Goal: Transaction & Acquisition: Purchase product/service

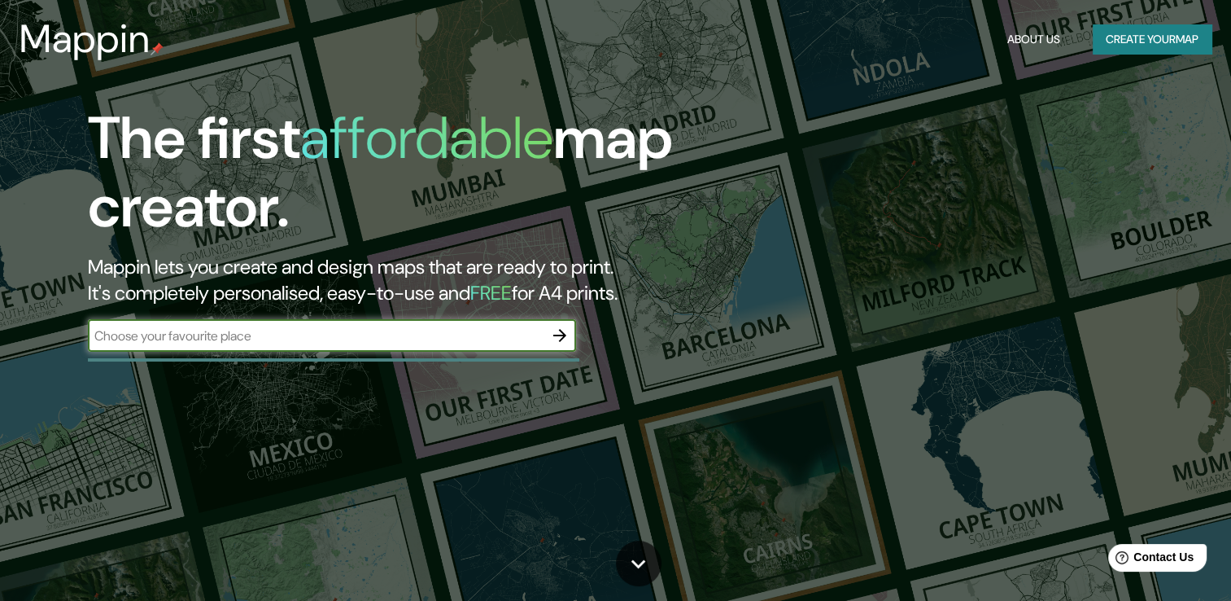
click at [277, 327] on input "text" at bounding box center [316, 335] width 456 height 19
type input "[GEOGRAPHIC_DATA]"
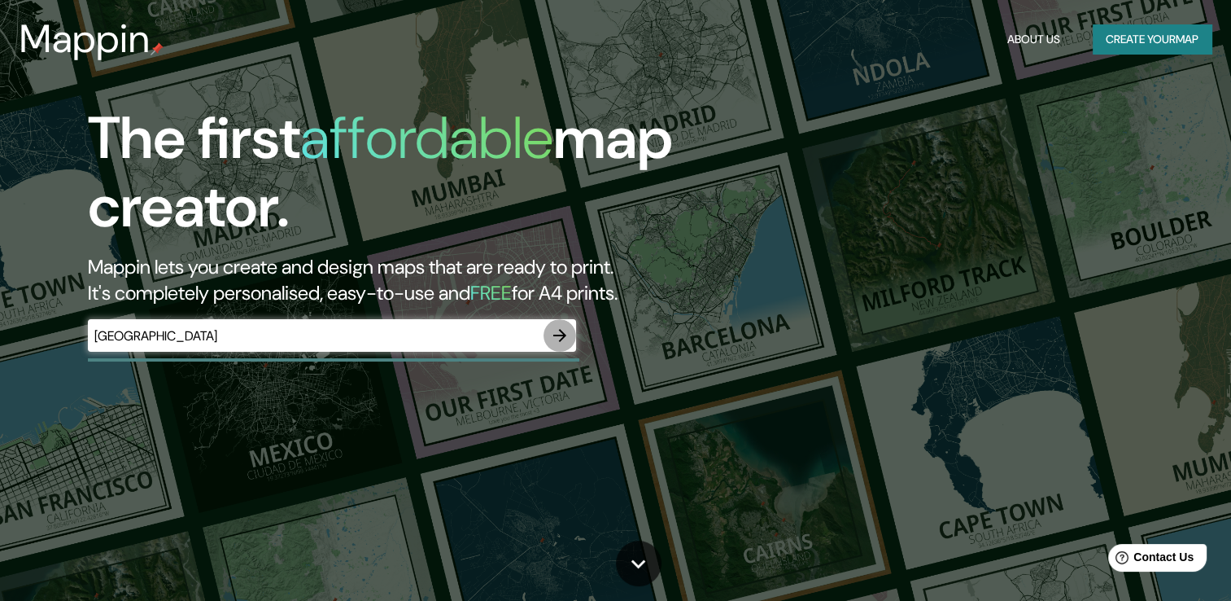
click at [564, 335] on icon "button" at bounding box center [559, 335] width 13 height 13
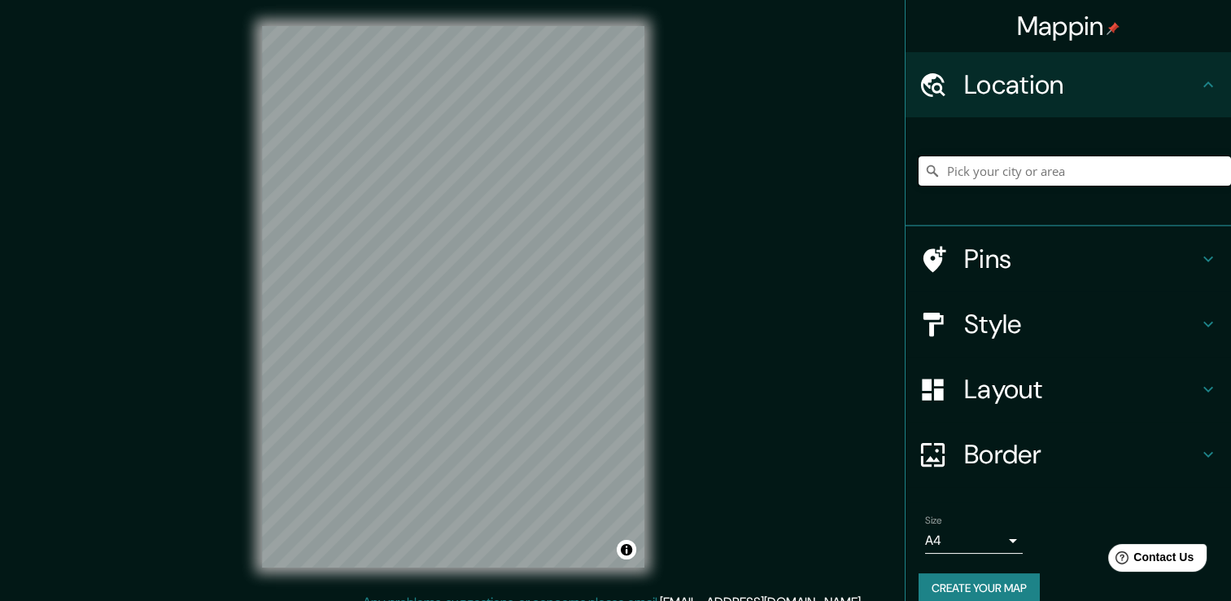
click at [1024, 171] on input "Pick your city or area" at bounding box center [1075, 170] width 313 height 29
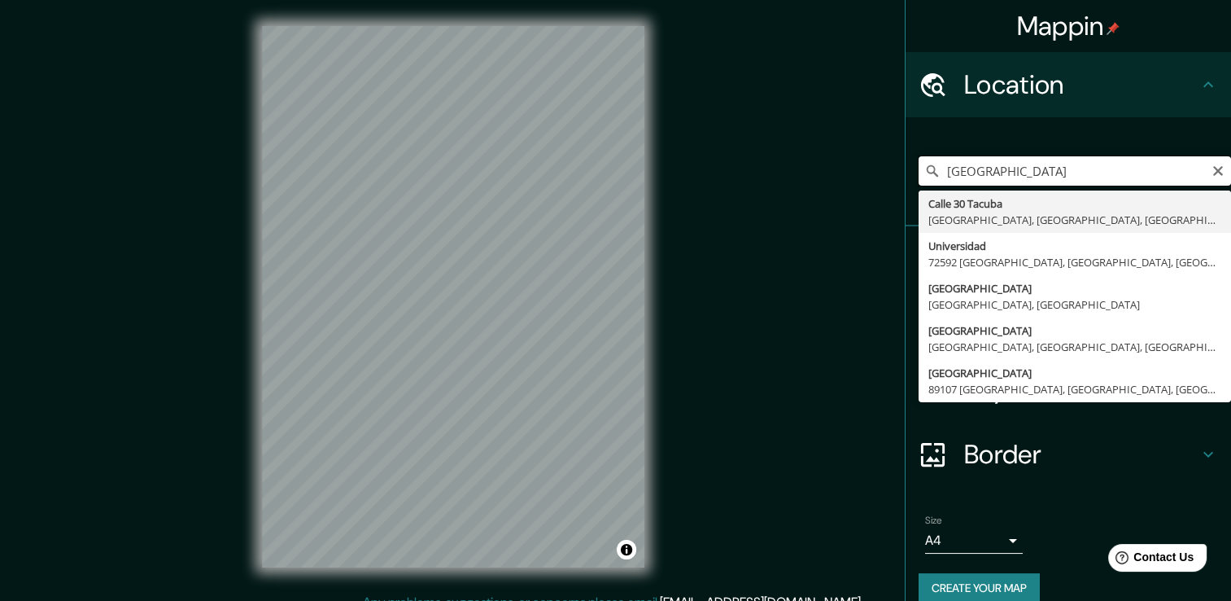
click at [1067, 163] on input "[GEOGRAPHIC_DATA]" at bounding box center [1075, 170] width 313 height 29
click at [1068, 160] on input "[GEOGRAPHIC_DATA]" at bounding box center [1075, 170] width 313 height 29
click at [1066, 159] on input "[GEOGRAPHIC_DATA]" at bounding box center [1075, 170] width 313 height 29
click at [1065, 173] on input "[GEOGRAPHIC_DATA]" at bounding box center [1075, 170] width 313 height 29
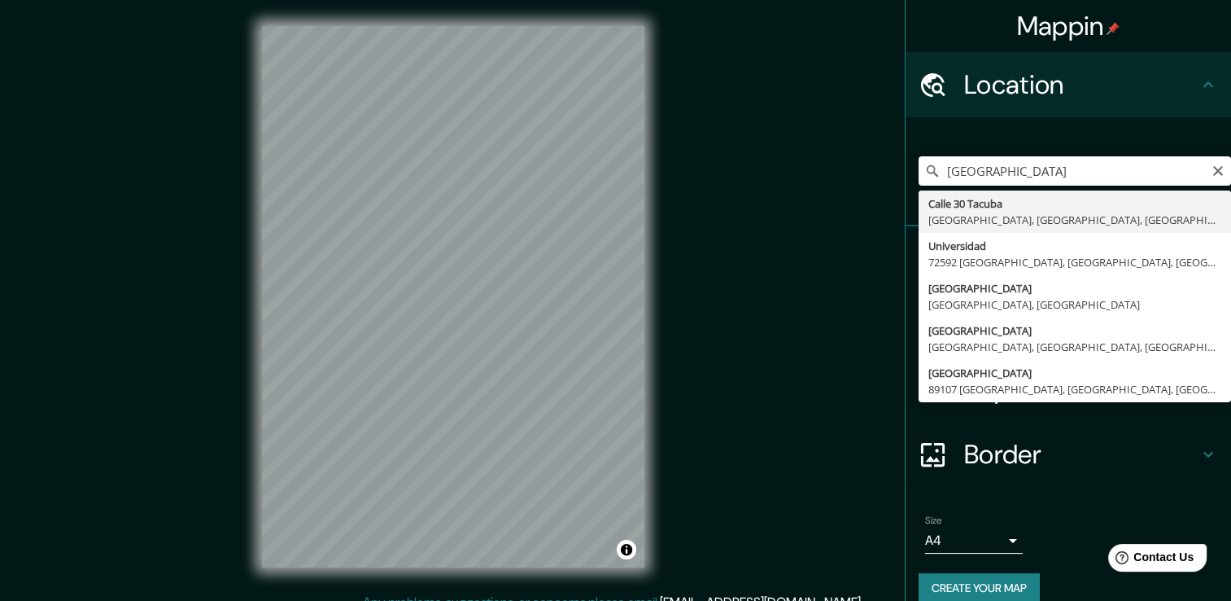
click at [1065, 173] on input "[GEOGRAPHIC_DATA]" at bounding box center [1075, 170] width 313 height 29
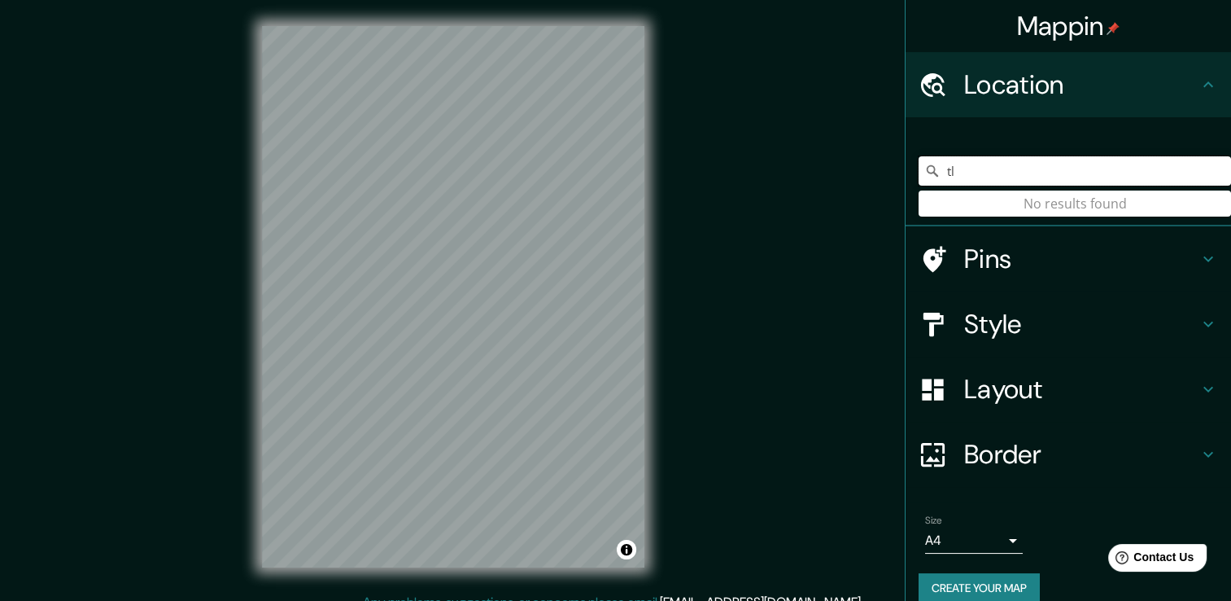
type input "t"
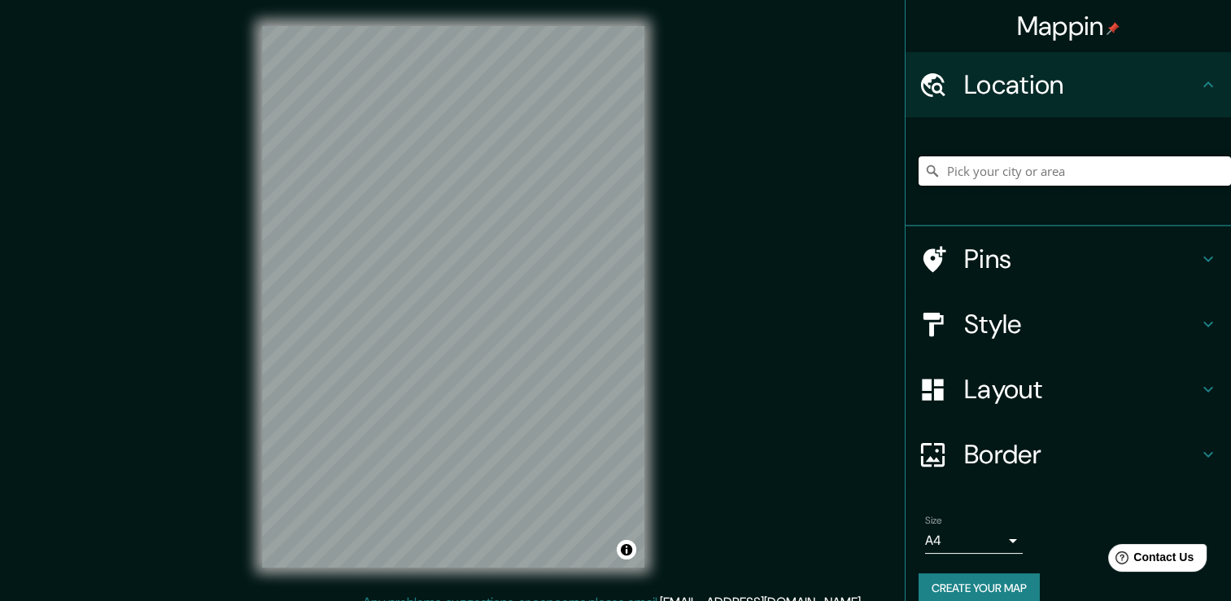
click at [982, 181] on input "Pick your city or area" at bounding box center [1075, 170] width 313 height 29
paste input "tlaxcalancingo"
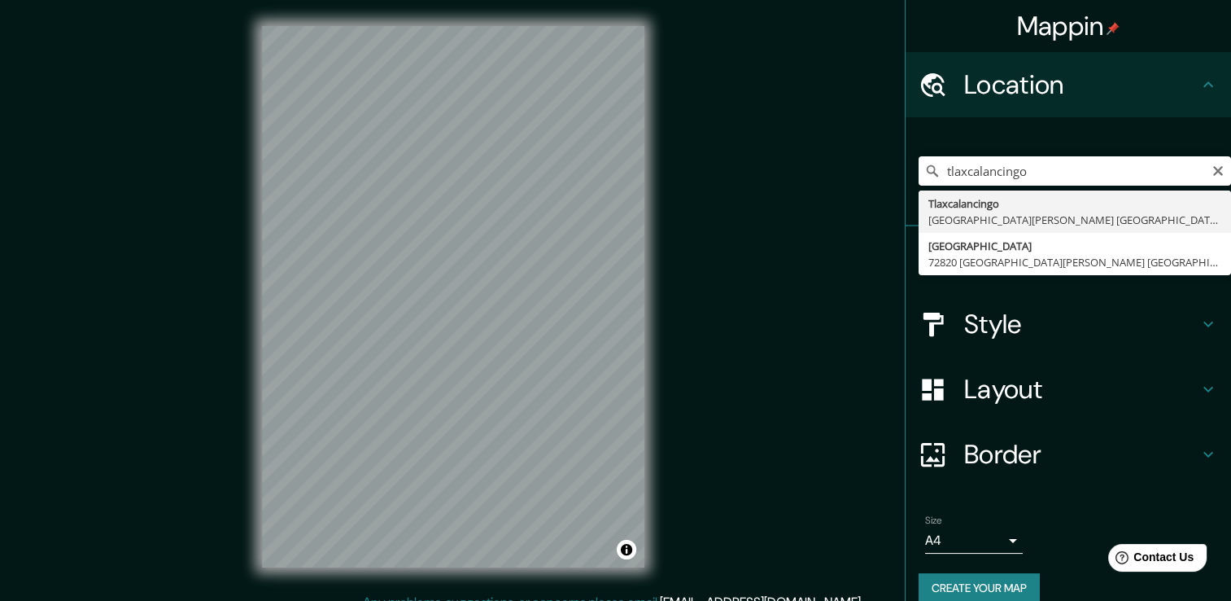
type input "[GEOGRAPHIC_DATA], [GEOGRAPHIC_DATA][PERSON_NAME] [GEOGRAPHIC_DATA], [GEOGRAPHI…"
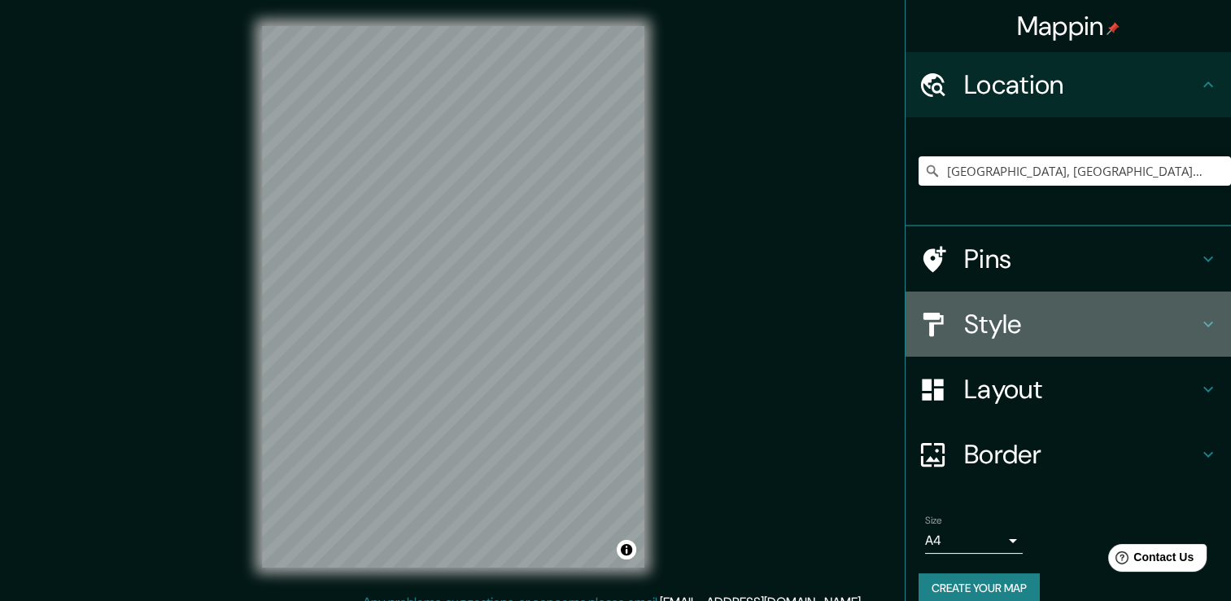
click at [1047, 320] on h4 "Style" at bounding box center [1081, 324] width 234 height 33
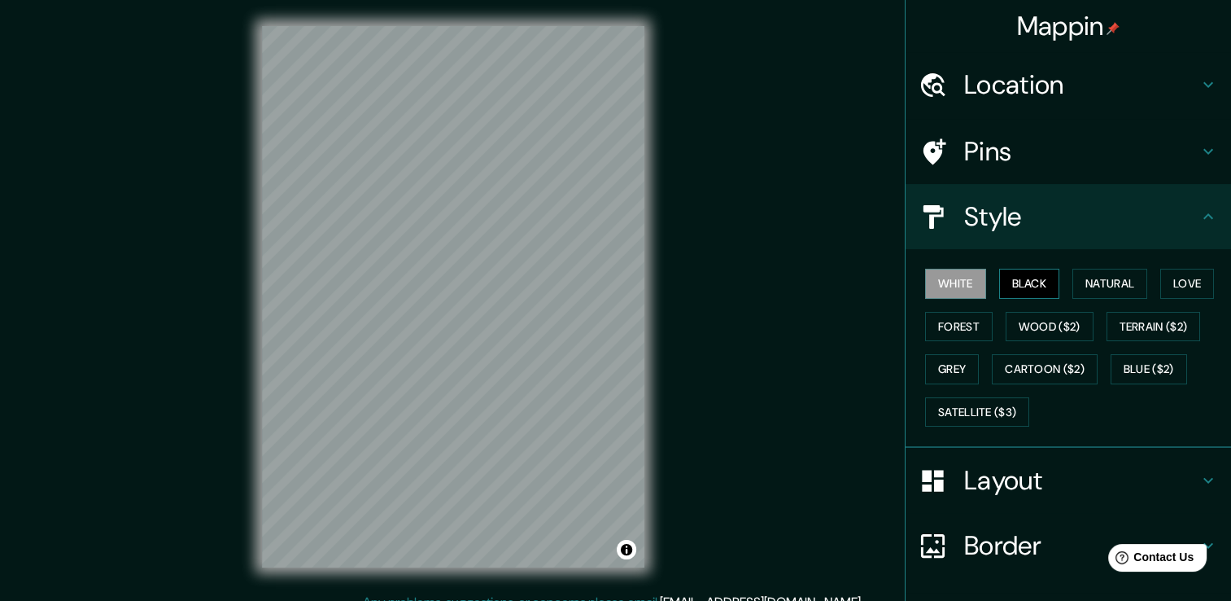
click at [1016, 286] on button "Black" at bounding box center [1029, 284] width 61 height 30
click at [969, 321] on button "Forest" at bounding box center [959, 327] width 68 height 30
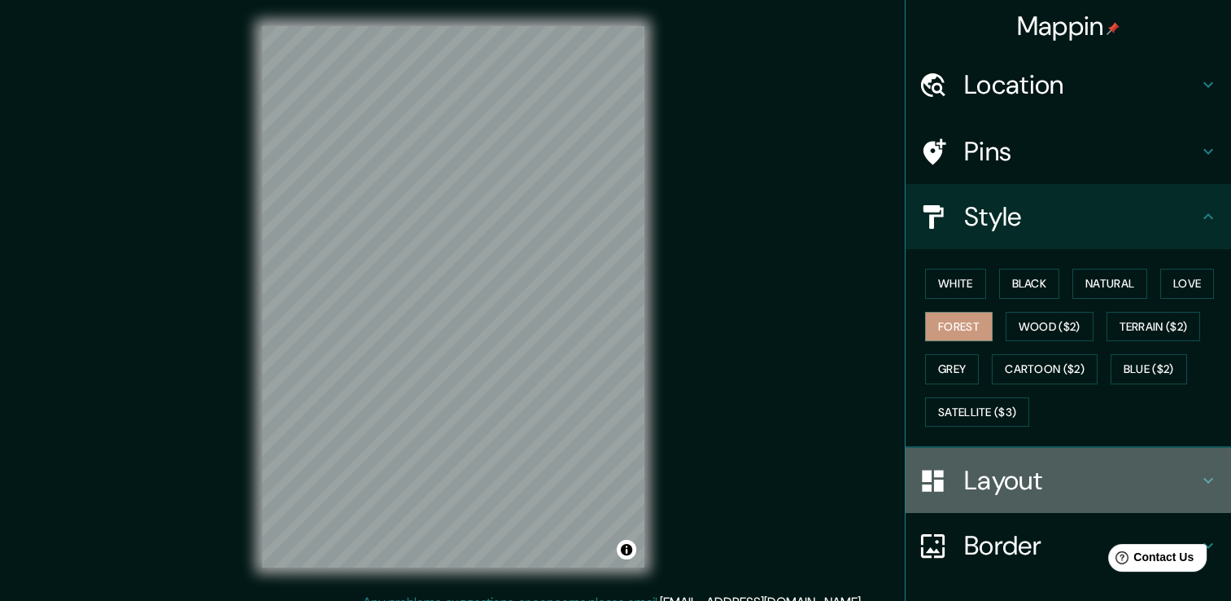
click at [990, 483] on h4 "Layout" at bounding box center [1081, 480] width 234 height 33
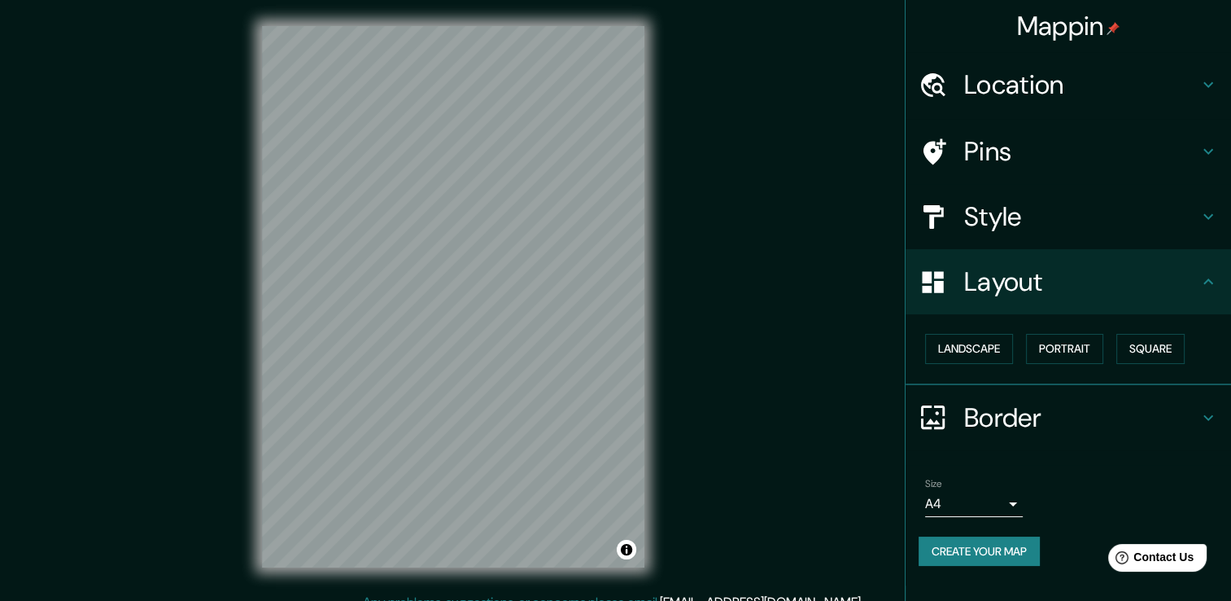
click at [1005, 489] on body "Mappin Location [GEOGRAPHIC_DATA], [GEOGRAPHIC_DATA][PERSON_NAME] [GEOGRAPHIC_D…" at bounding box center [615, 300] width 1231 height 601
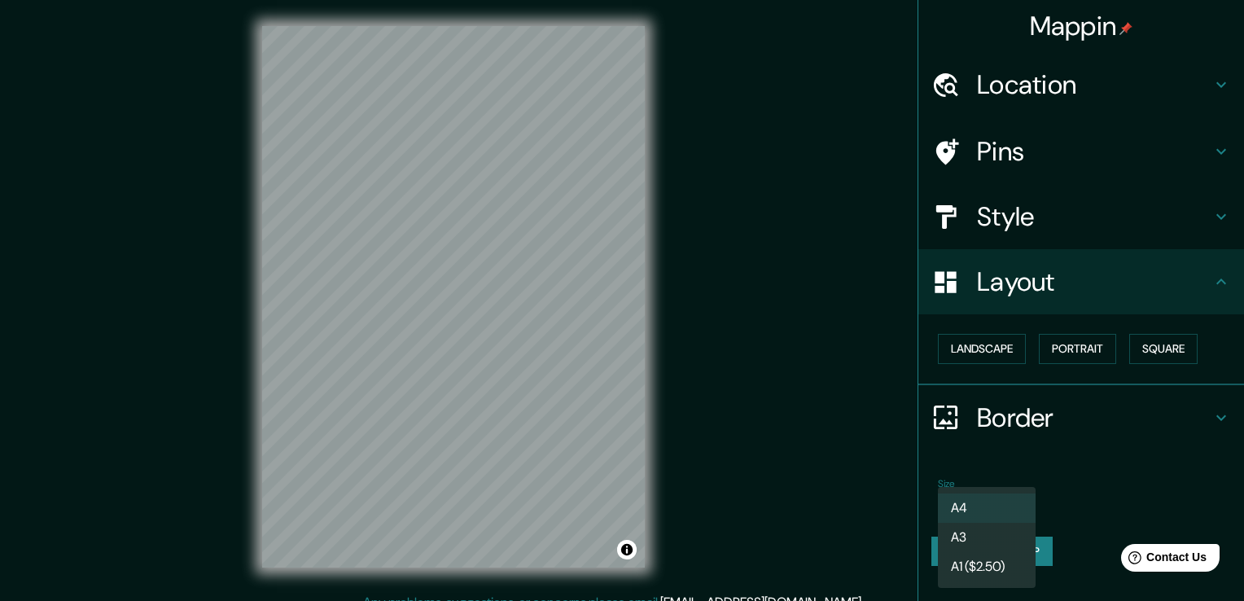
click at [1051, 216] on div at bounding box center [622, 300] width 1244 height 601
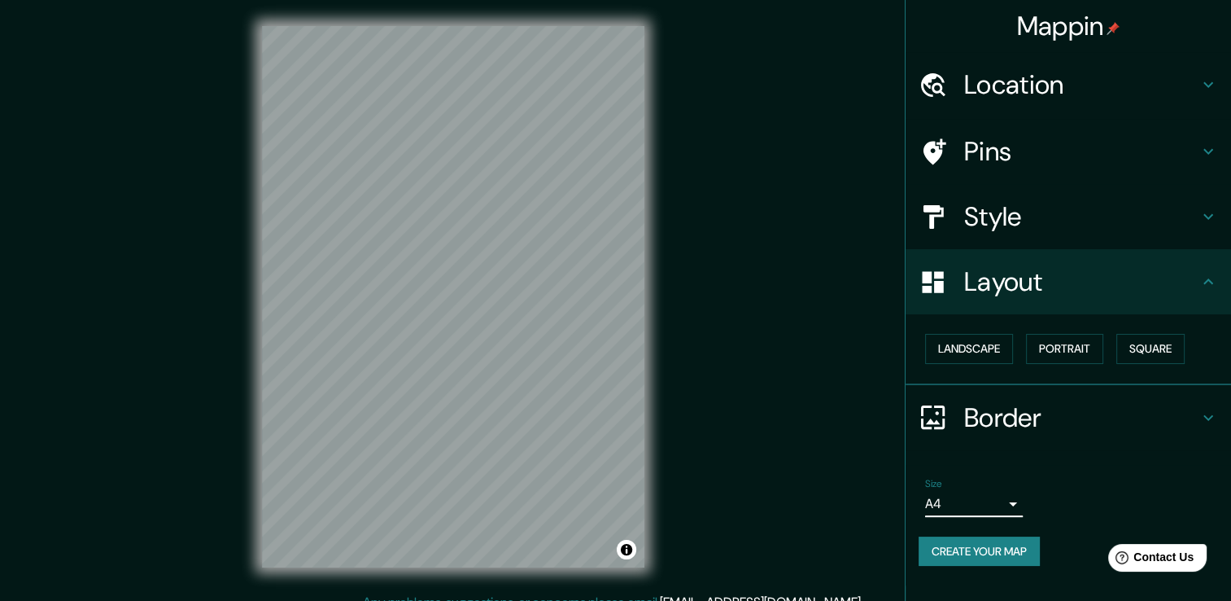
click at [1051, 216] on h4 "Style" at bounding box center [1081, 216] width 234 height 33
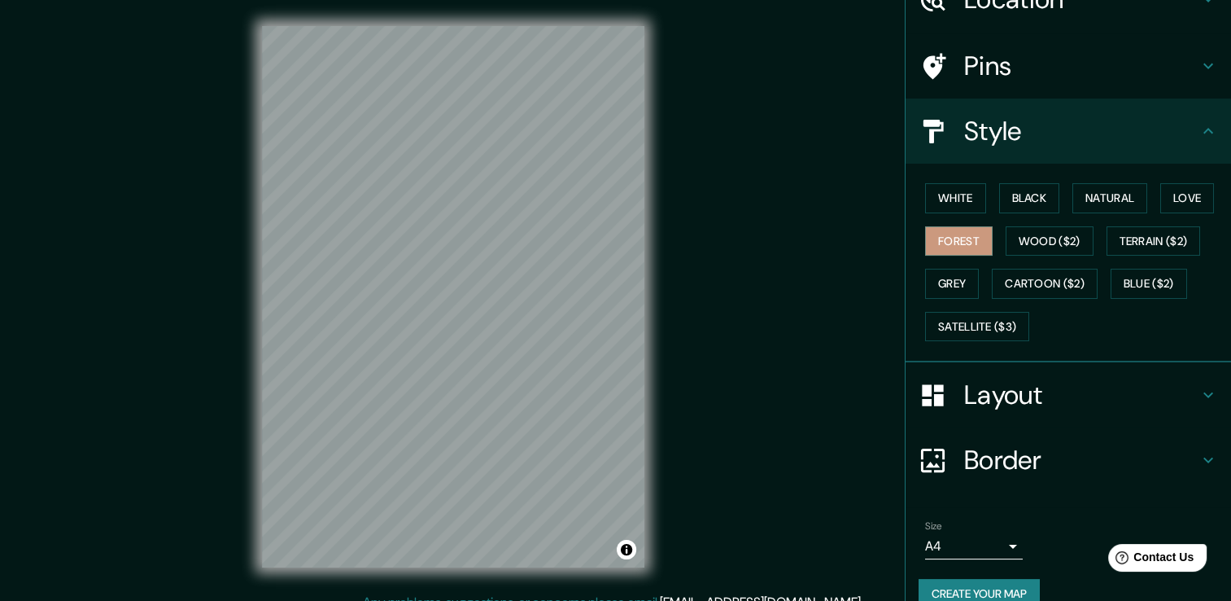
scroll to position [110, 0]
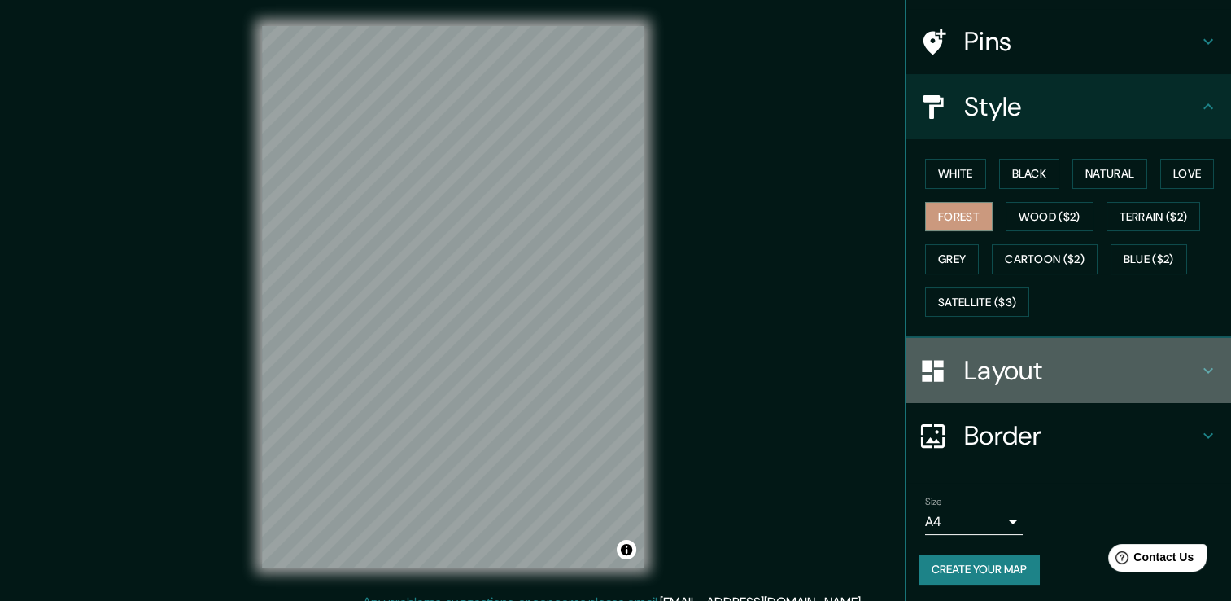
click at [1009, 369] on h4 "Layout" at bounding box center [1081, 370] width 234 height 33
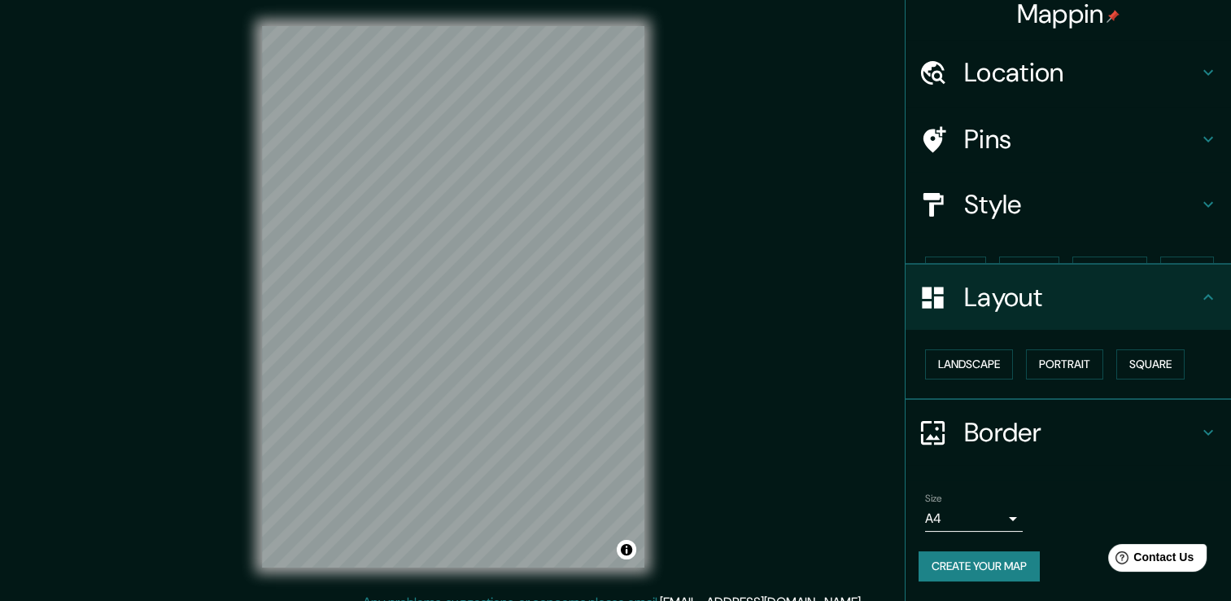
scroll to position [0, 0]
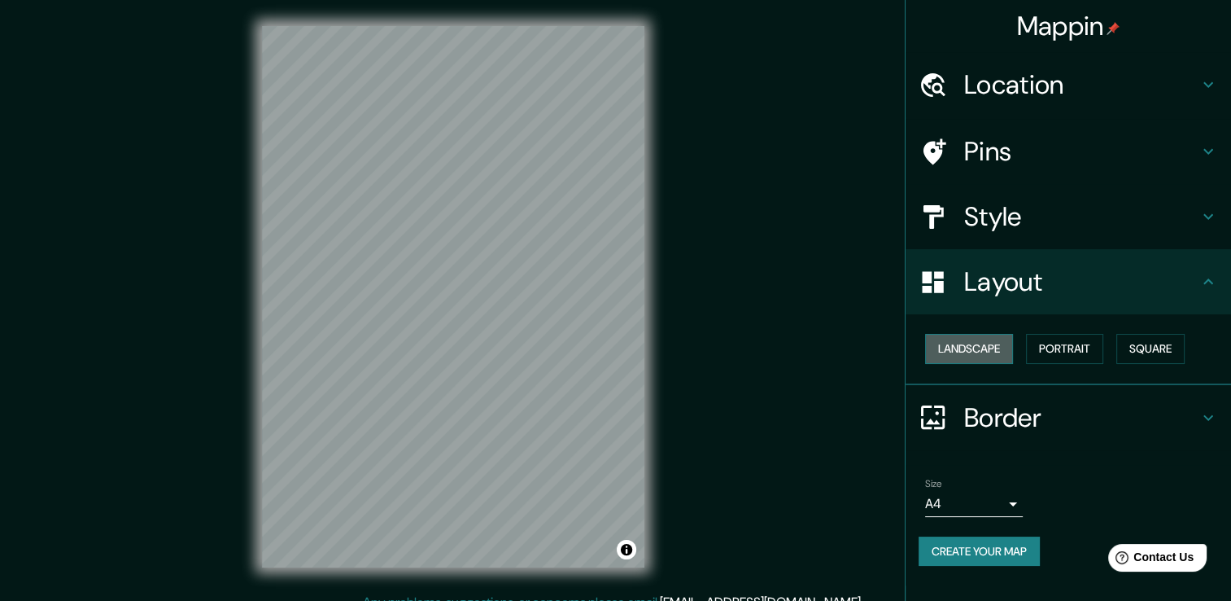
click at [970, 346] on button "Landscape" at bounding box center [969, 349] width 88 height 30
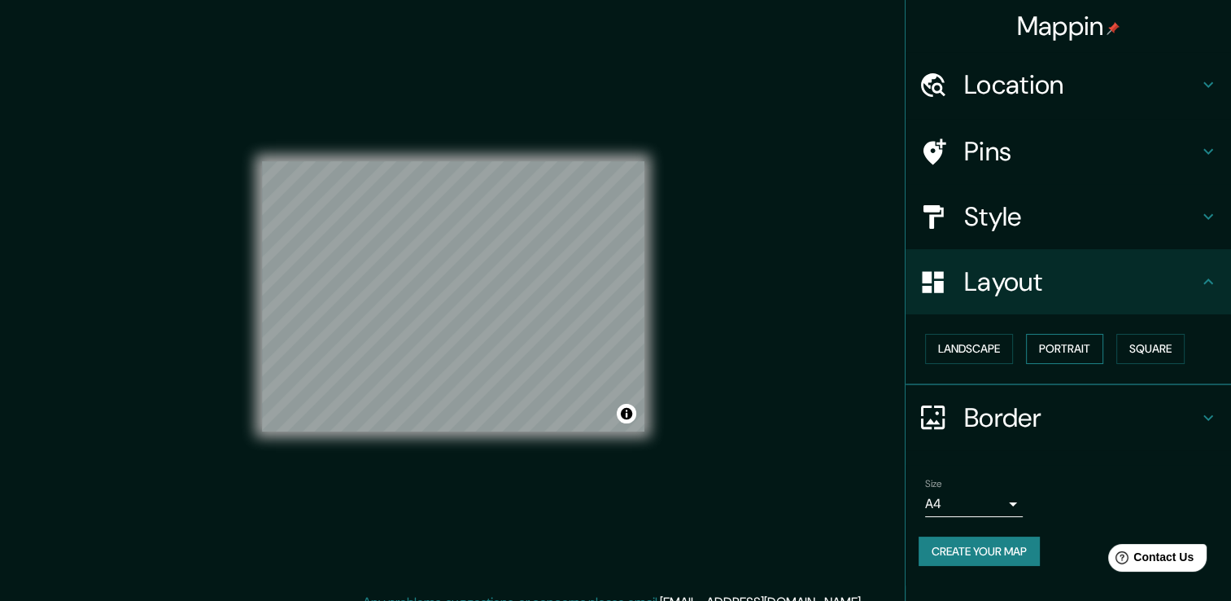
click at [1065, 356] on button "Portrait" at bounding box center [1064, 349] width 77 height 30
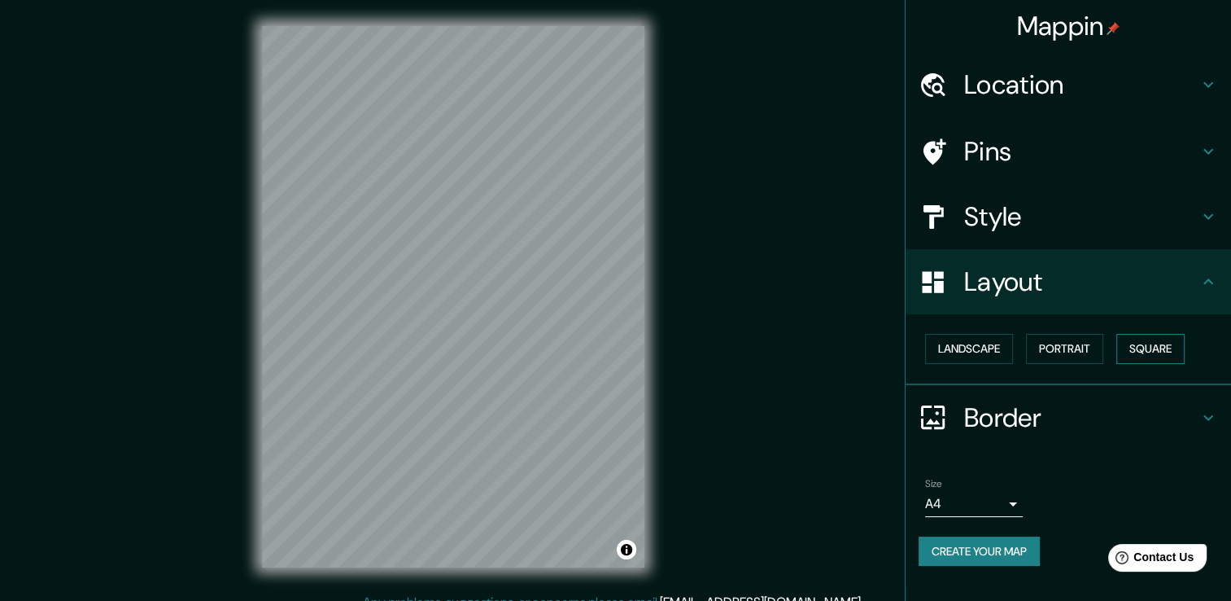
click at [1130, 348] on button "Square" at bounding box center [1151, 349] width 68 height 30
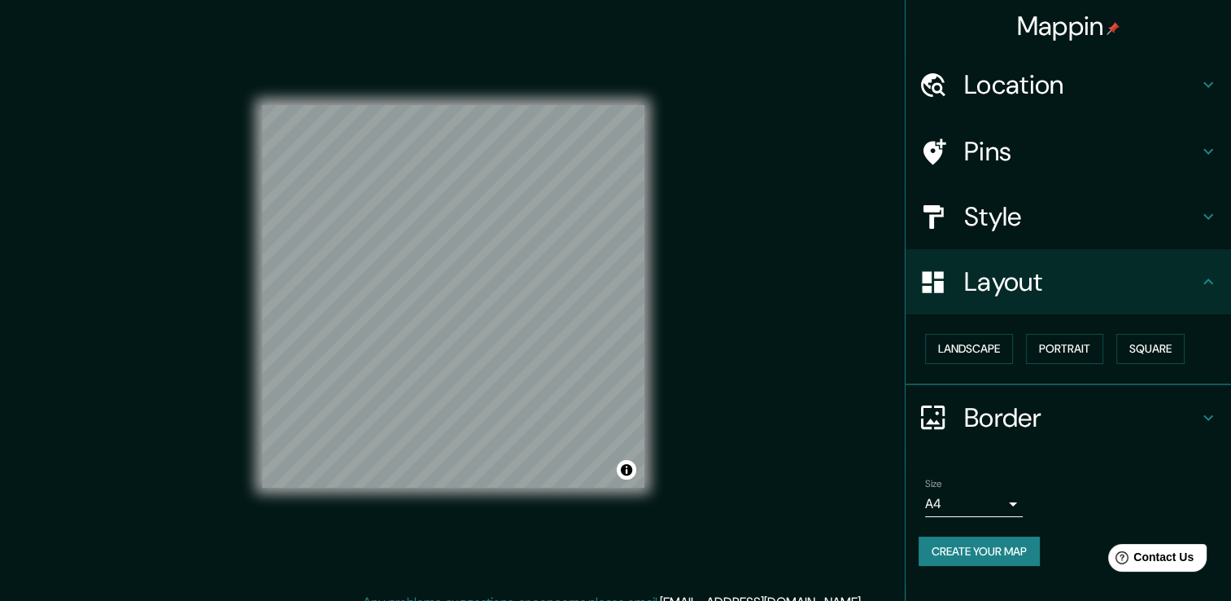
click at [1142, 101] on div "Location" at bounding box center [1069, 84] width 326 height 65
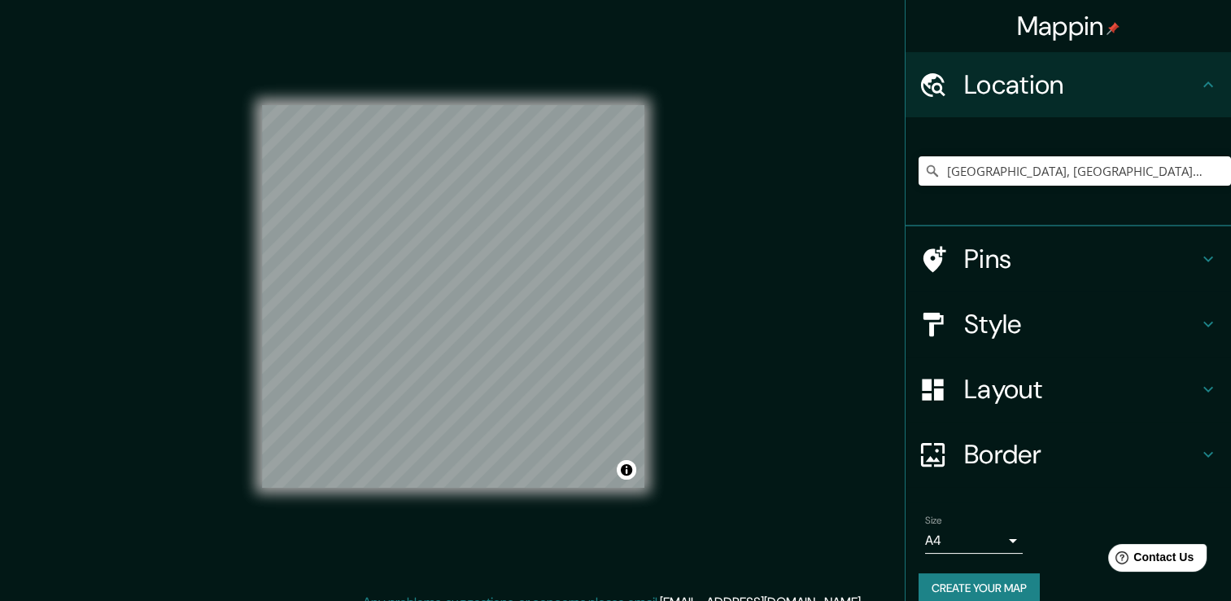
click at [1052, 265] on h4 "Pins" at bounding box center [1081, 259] width 234 height 33
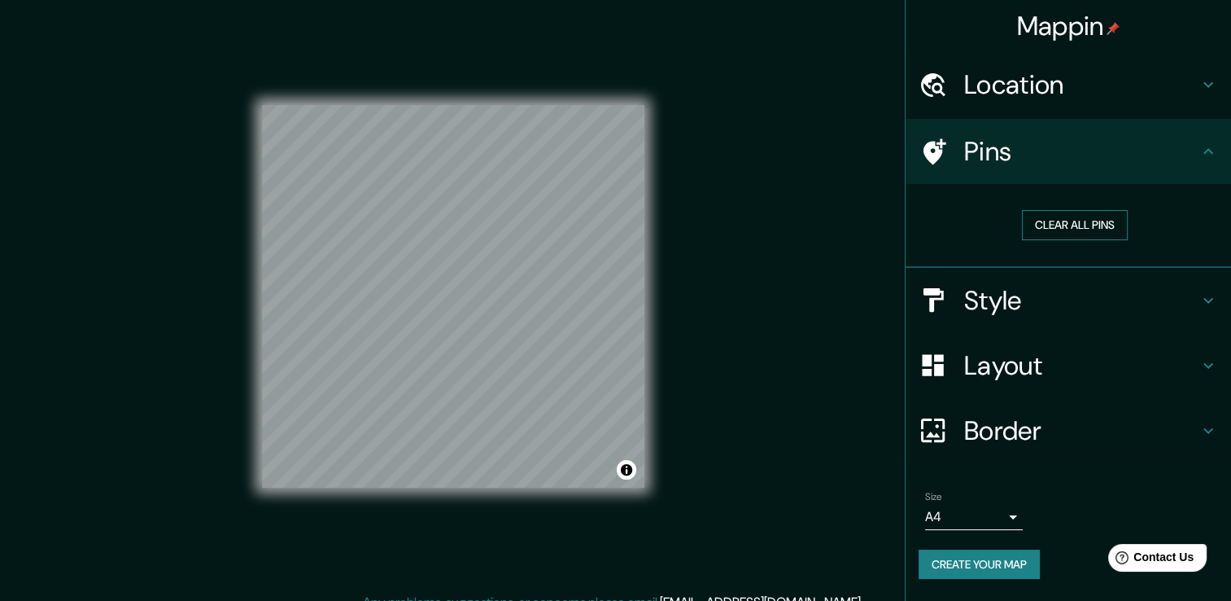
click at [1087, 216] on button "Clear all pins" at bounding box center [1075, 225] width 106 height 30
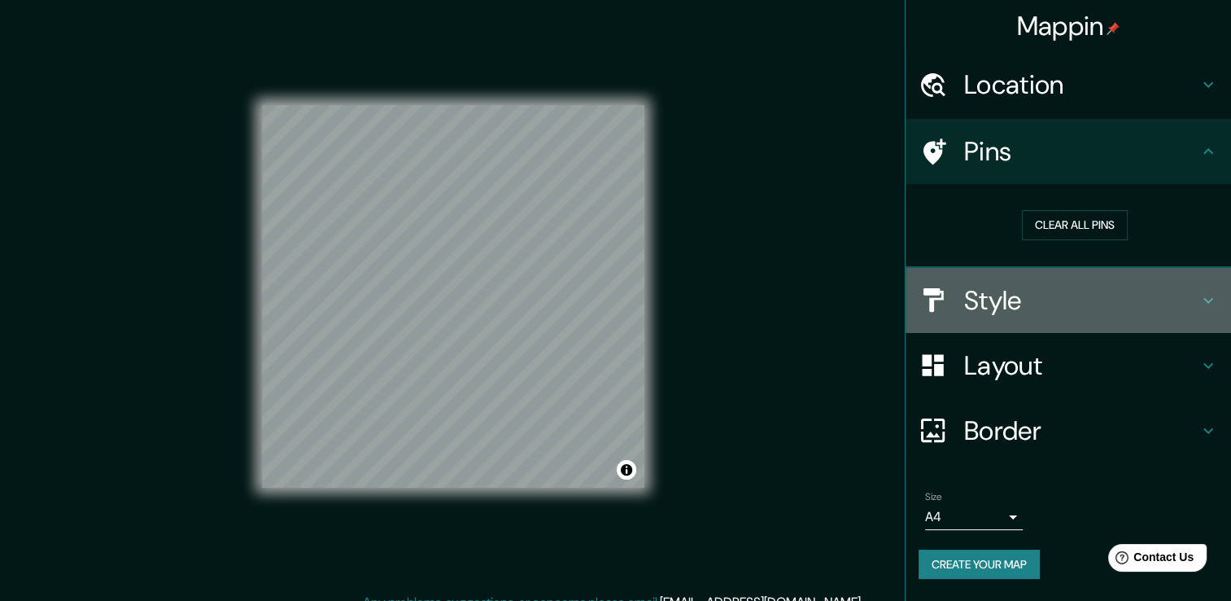
click at [1028, 308] on h4 "Style" at bounding box center [1081, 300] width 234 height 33
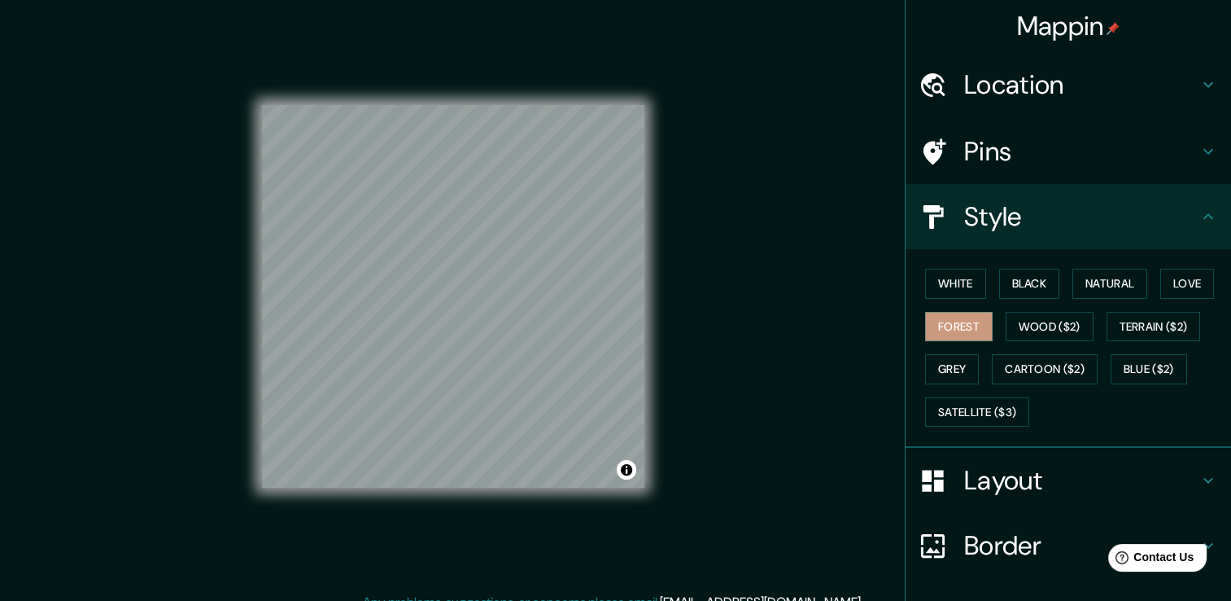
click at [947, 543] on div at bounding box center [942, 545] width 46 height 28
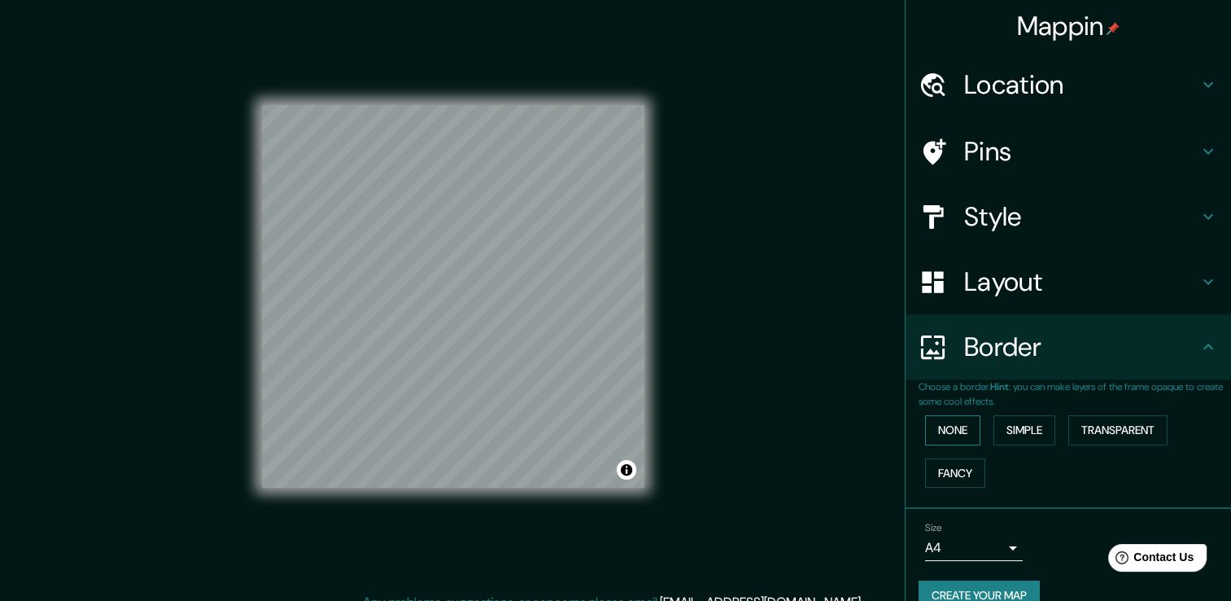
click at [961, 425] on button "None" at bounding box center [952, 430] width 55 height 30
click at [1026, 431] on button "Simple" at bounding box center [1025, 430] width 62 height 30
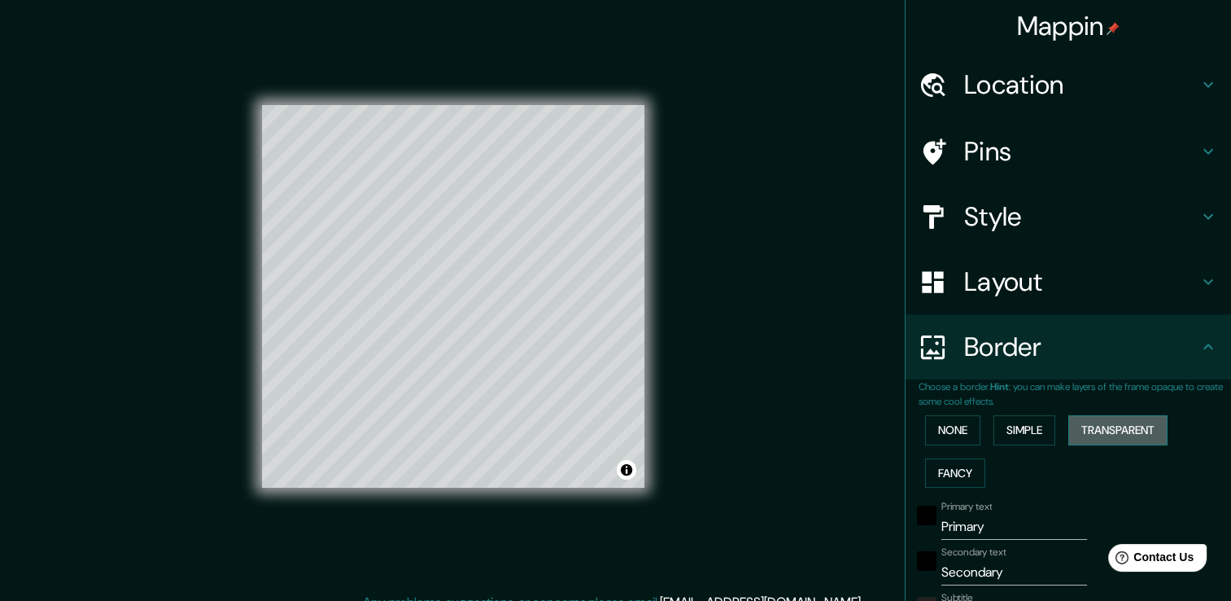
click at [1109, 426] on button "Transparent" at bounding box center [1118, 430] width 99 height 30
click at [964, 469] on button "Fancy" at bounding box center [955, 473] width 60 height 30
click at [952, 432] on button "None" at bounding box center [952, 430] width 55 height 30
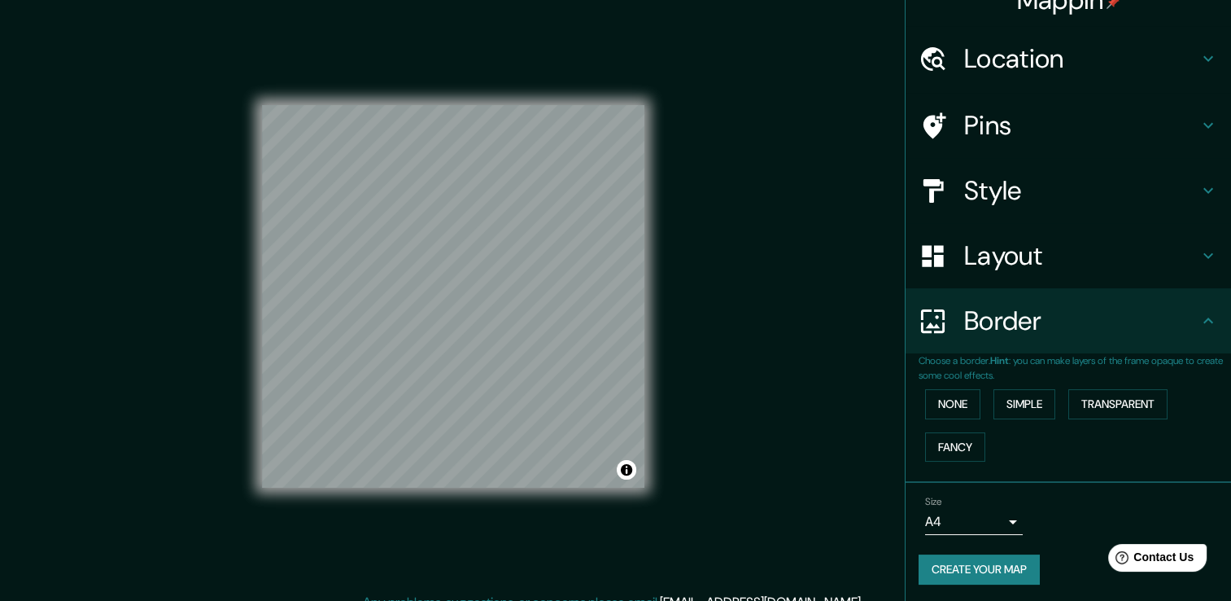
scroll to position [27, 0]
click at [990, 574] on button "Create your map" at bounding box center [979, 568] width 121 height 30
click at [970, 563] on button "Create your map" at bounding box center [979, 568] width 121 height 30
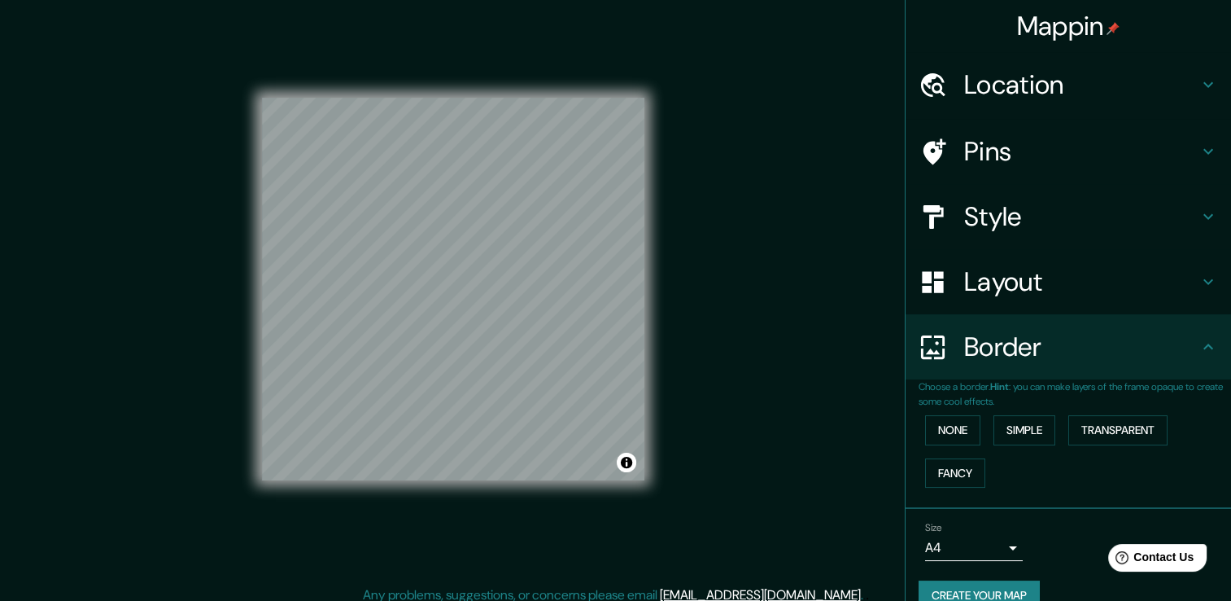
scroll to position [18, 0]
